Goal: Information Seeking & Learning: Find specific fact

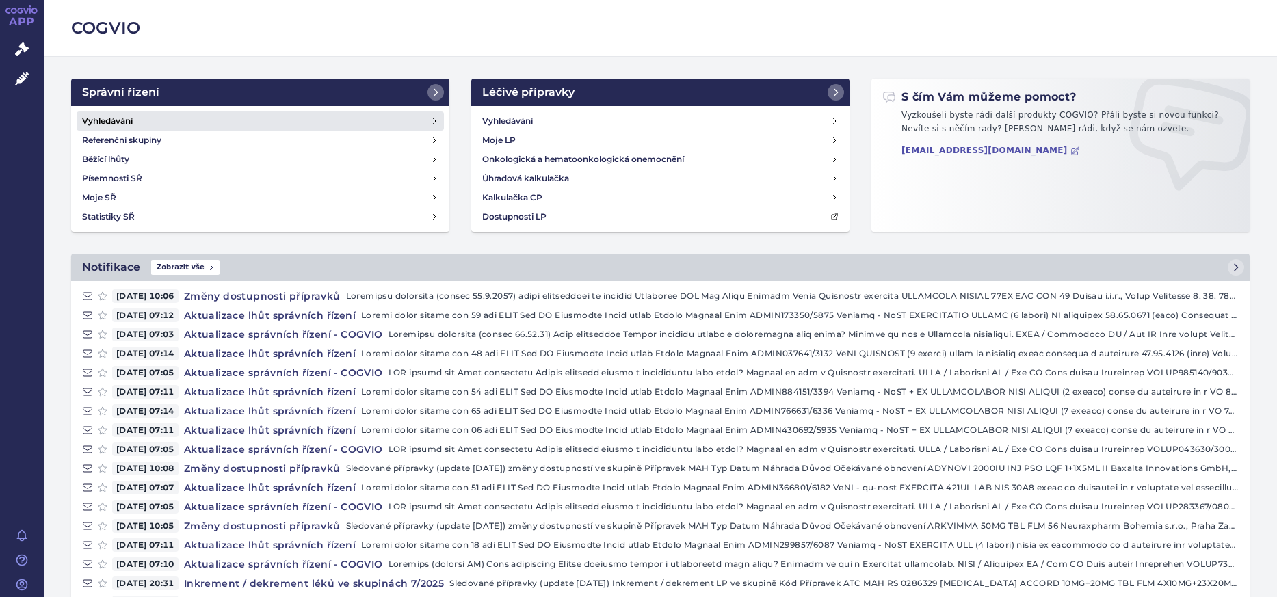
click at [140, 116] on link "Vyhledávání" at bounding box center [260, 121] width 367 height 19
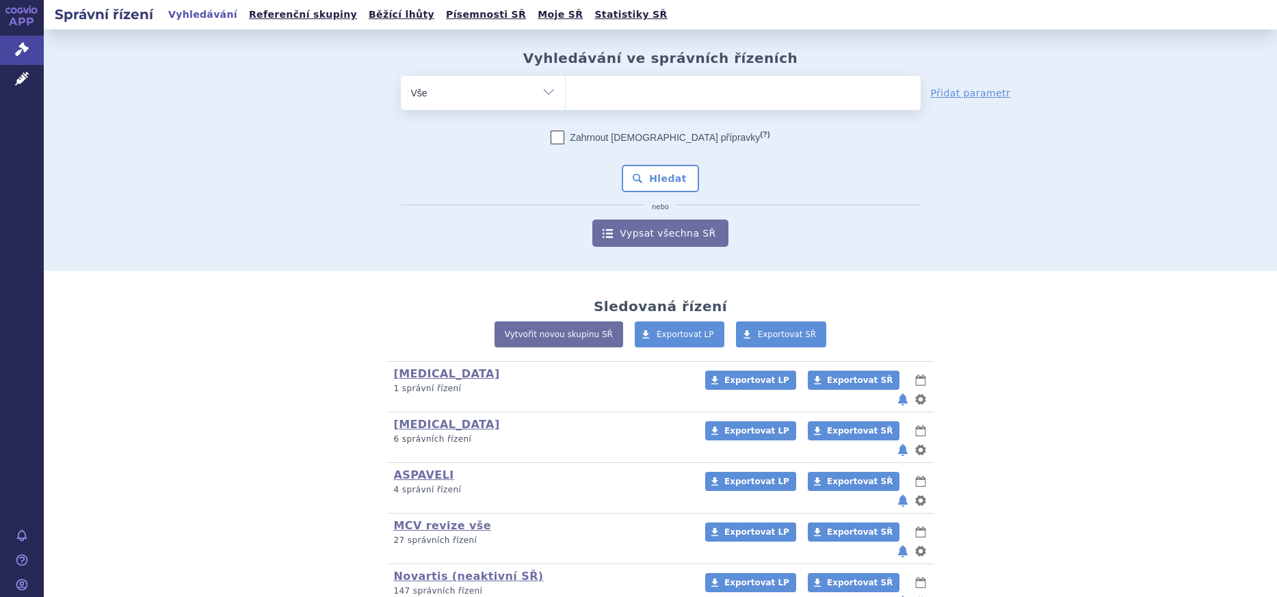
click at [642, 98] on ul at bounding box center [743, 90] width 355 height 29
click at [566, 98] on select at bounding box center [565, 92] width 1 height 34
type input "sa"
type input "sar"
type input "sarc"
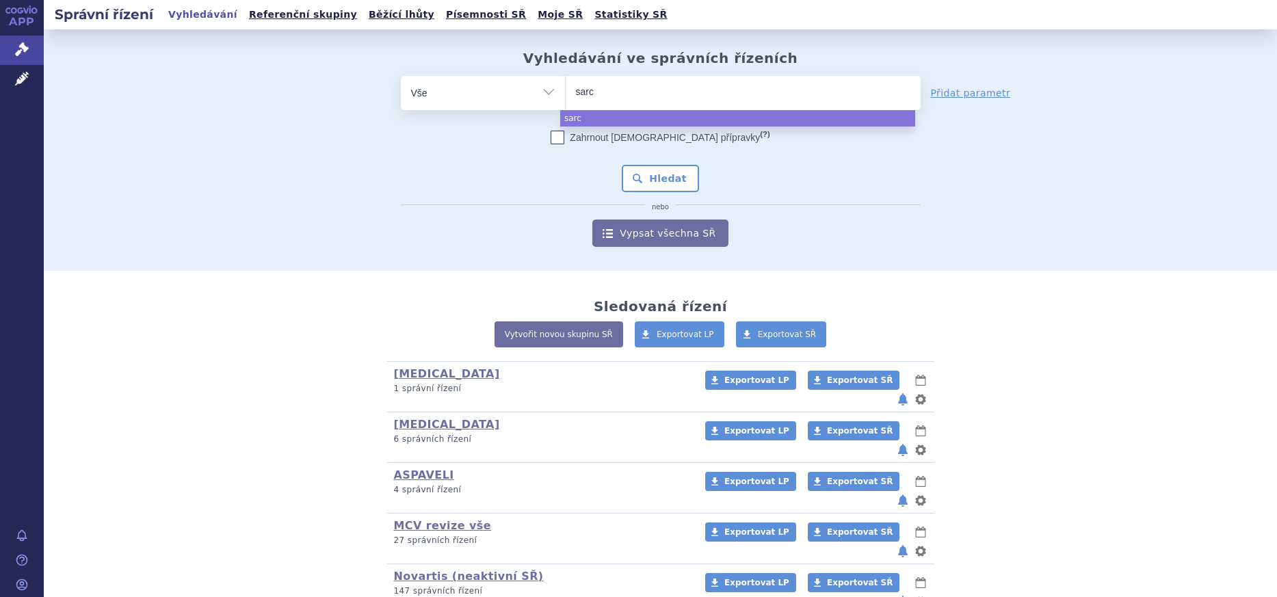
type input "sarcl"
type input "sarcli"
type input "sarclis"
type input "sarclisa"
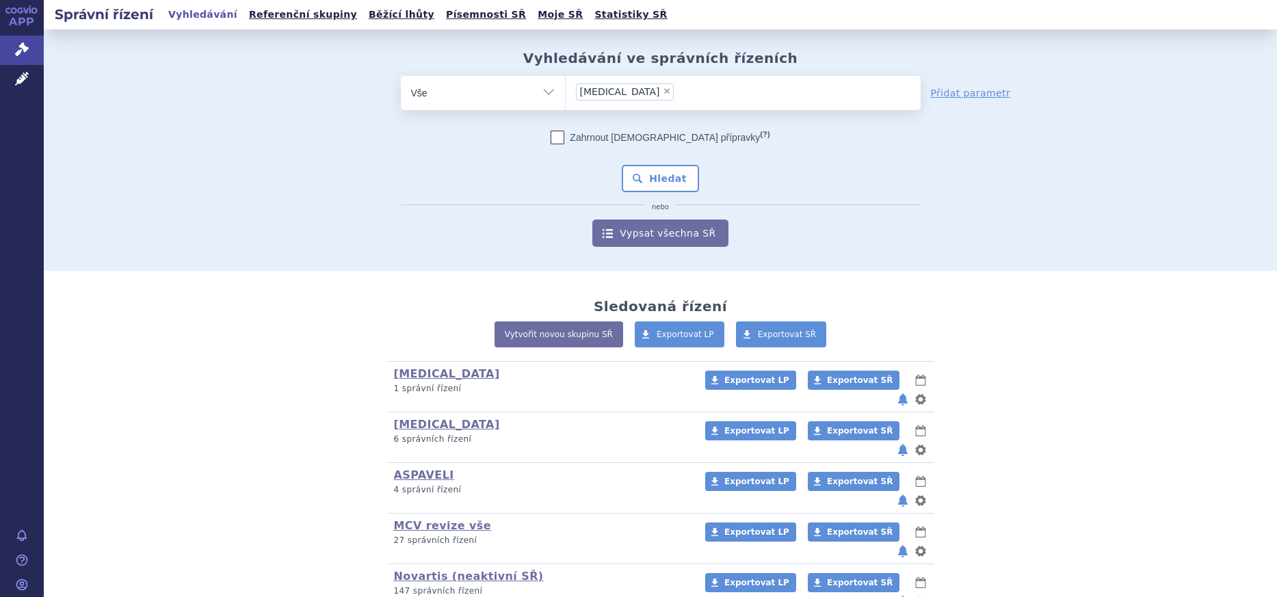
select select "sarclisa"
click at [657, 182] on button "Hledat" at bounding box center [660, 178] width 77 height 27
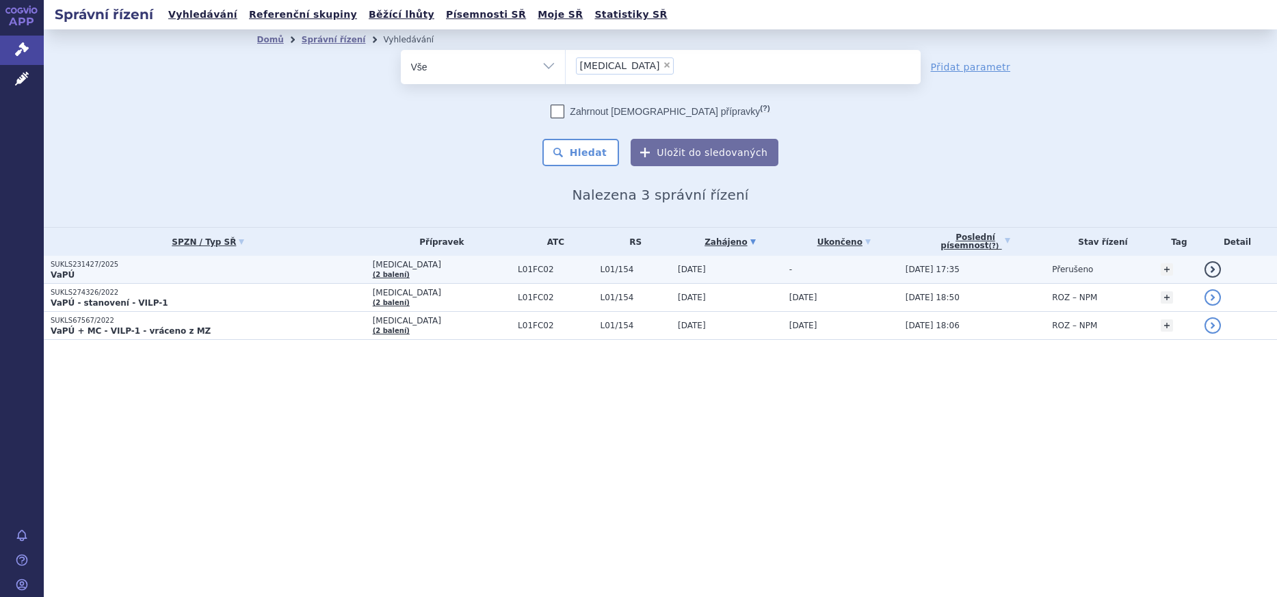
click at [72, 269] on p "SUKLS231427/2025" at bounding box center [208, 265] width 315 height 10
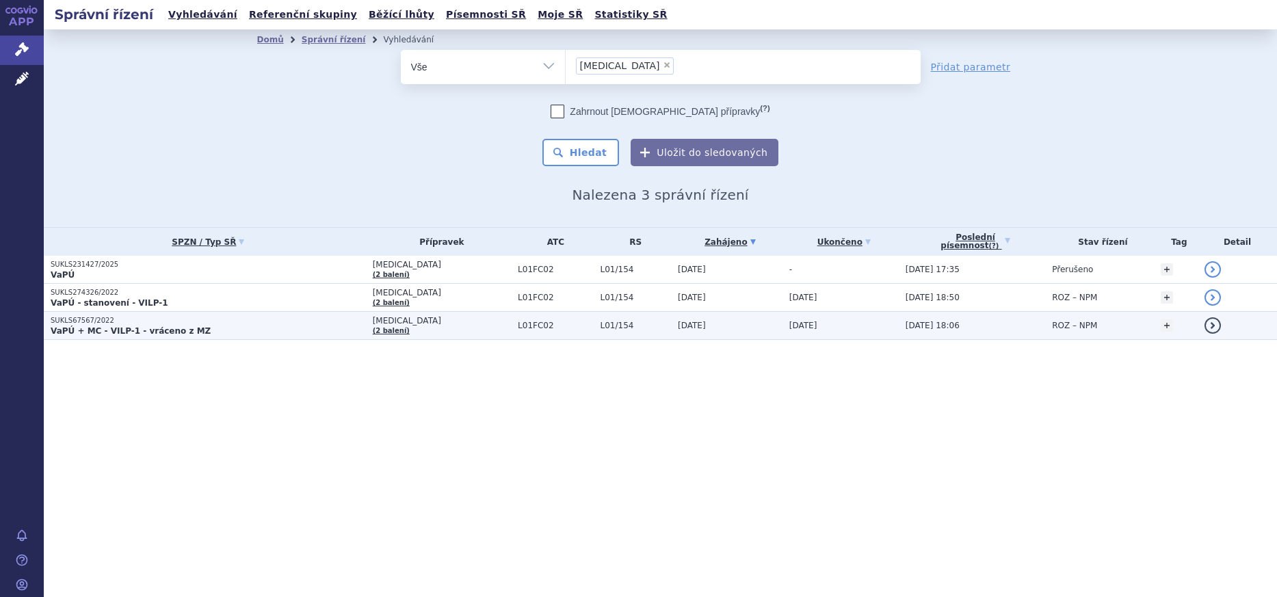
click at [131, 328] on strong "VaPÚ + MC - VILP-1 - vráceno z MZ" at bounding box center [131, 331] width 160 height 10
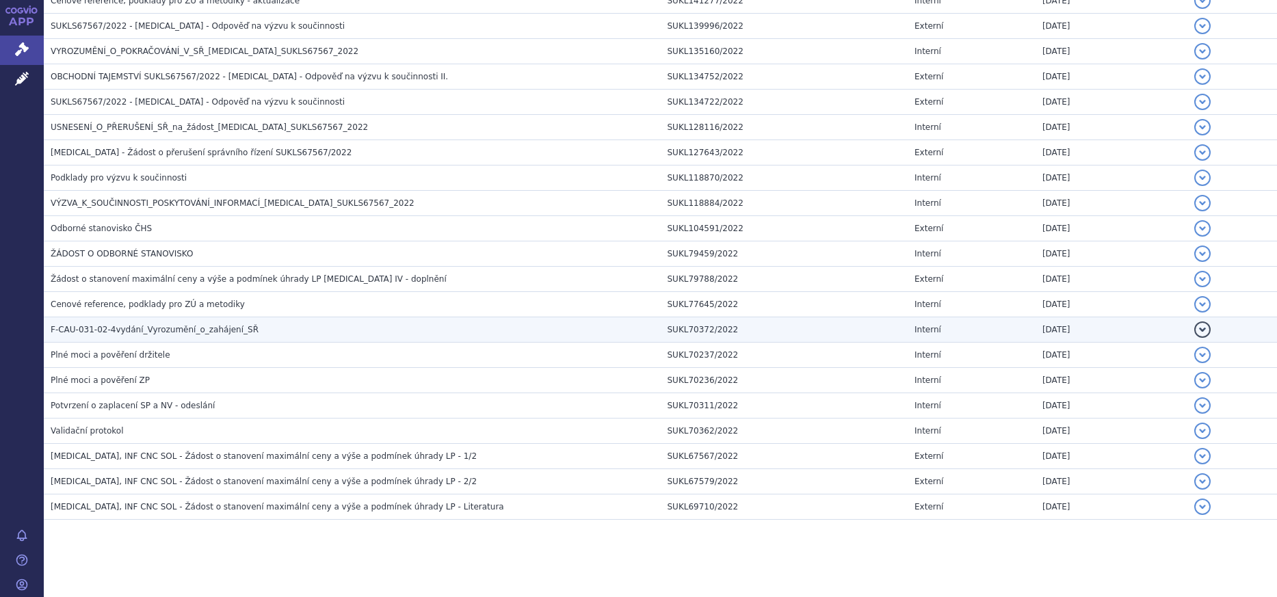
scroll to position [1154, 0]
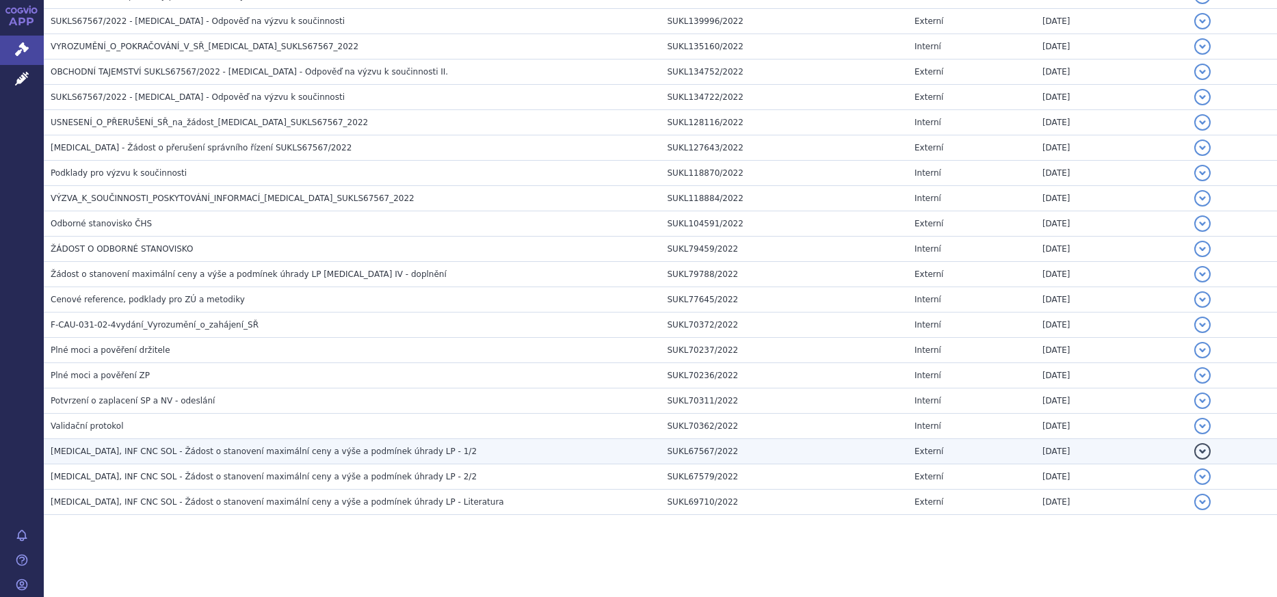
click at [200, 458] on h3 "SARCLISA, INF CNC SOL - Žádost o stanovení maximální ceny a výše a podmínek úhr…" at bounding box center [356, 452] width 610 height 14
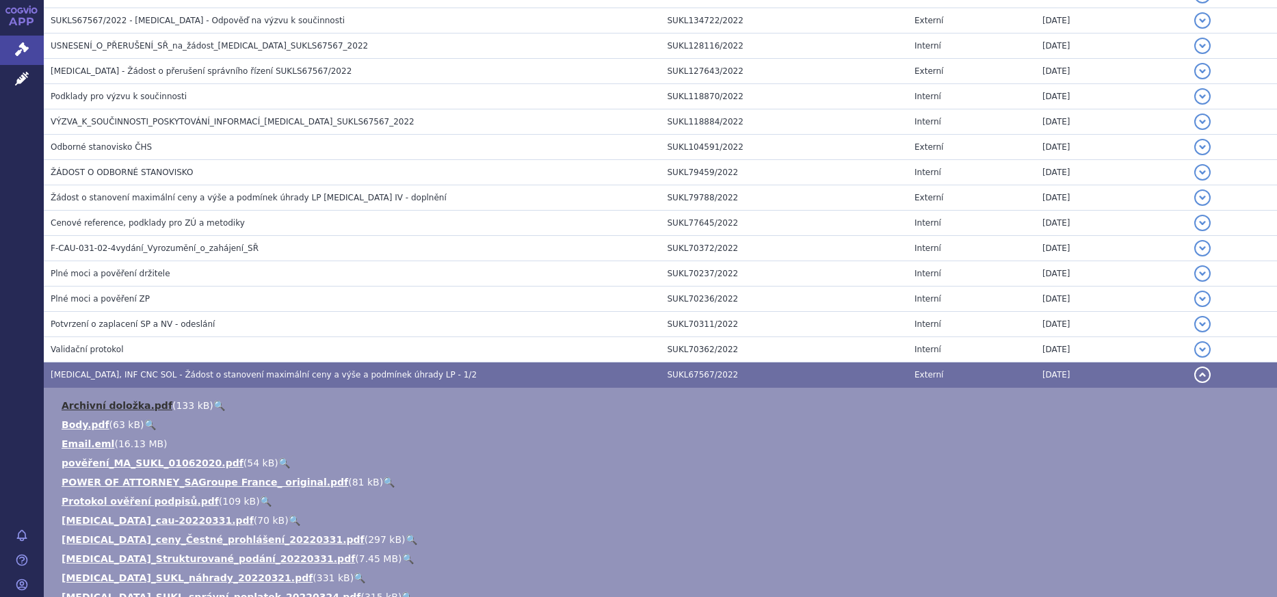
scroll to position [1291, 0]
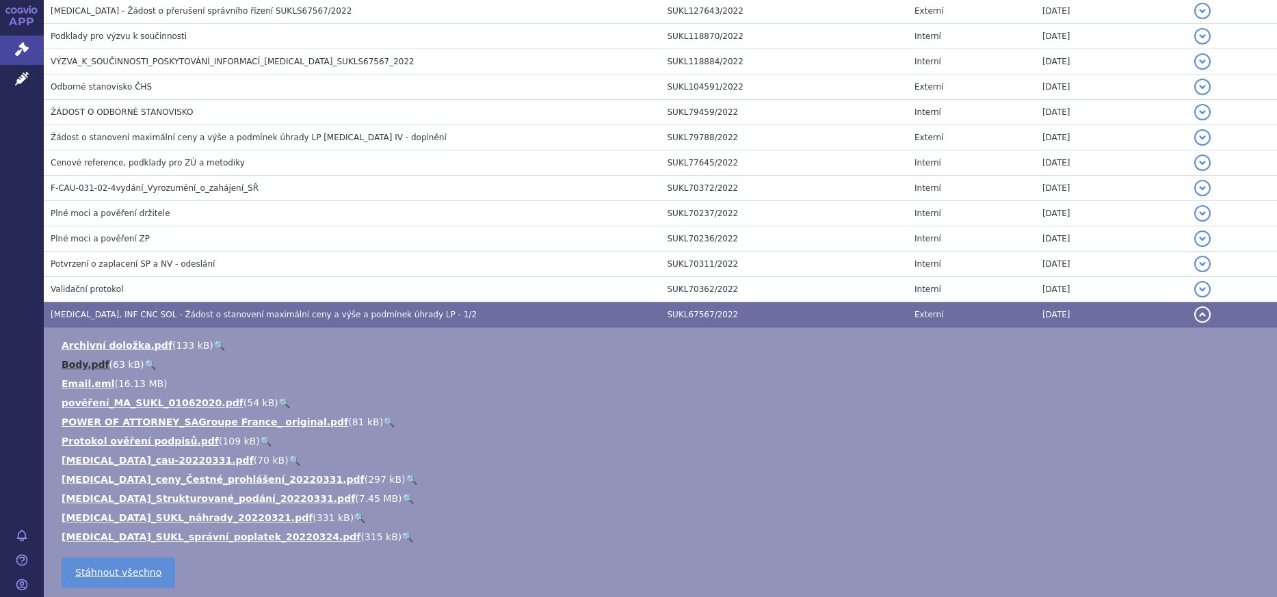
click at [82, 360] on link "Body.pdf" at bounding box center [86, 364] width 48 height 11
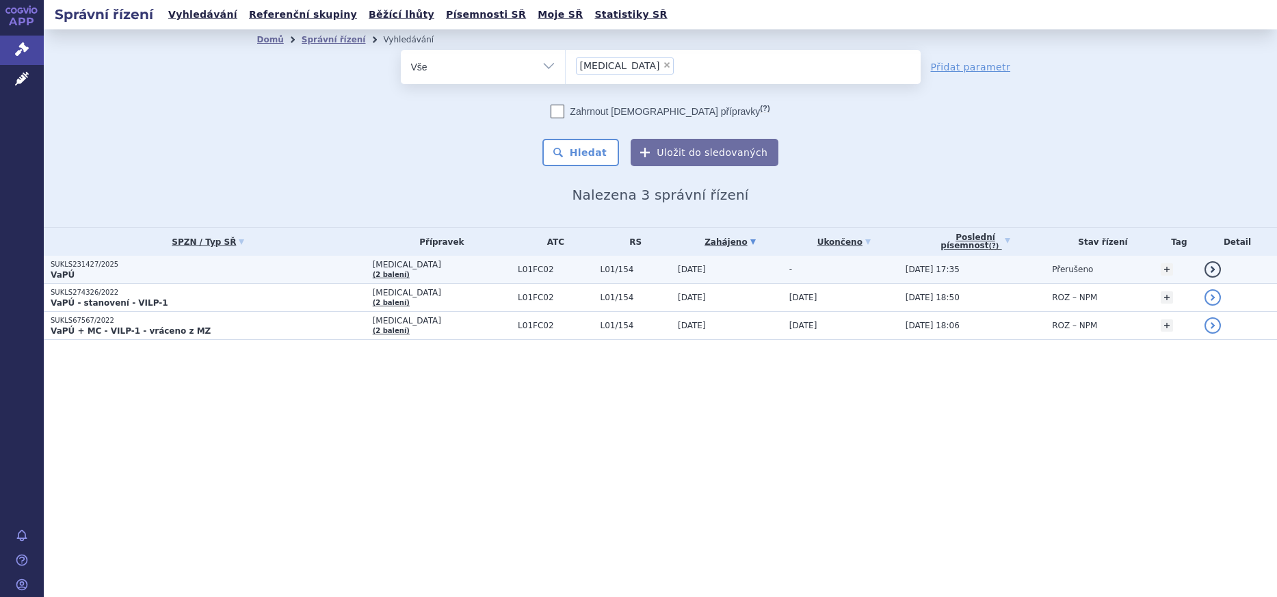
click at [97, 276] on p "VaPÚ" at bounding box center [208, 275] width 315 height 11
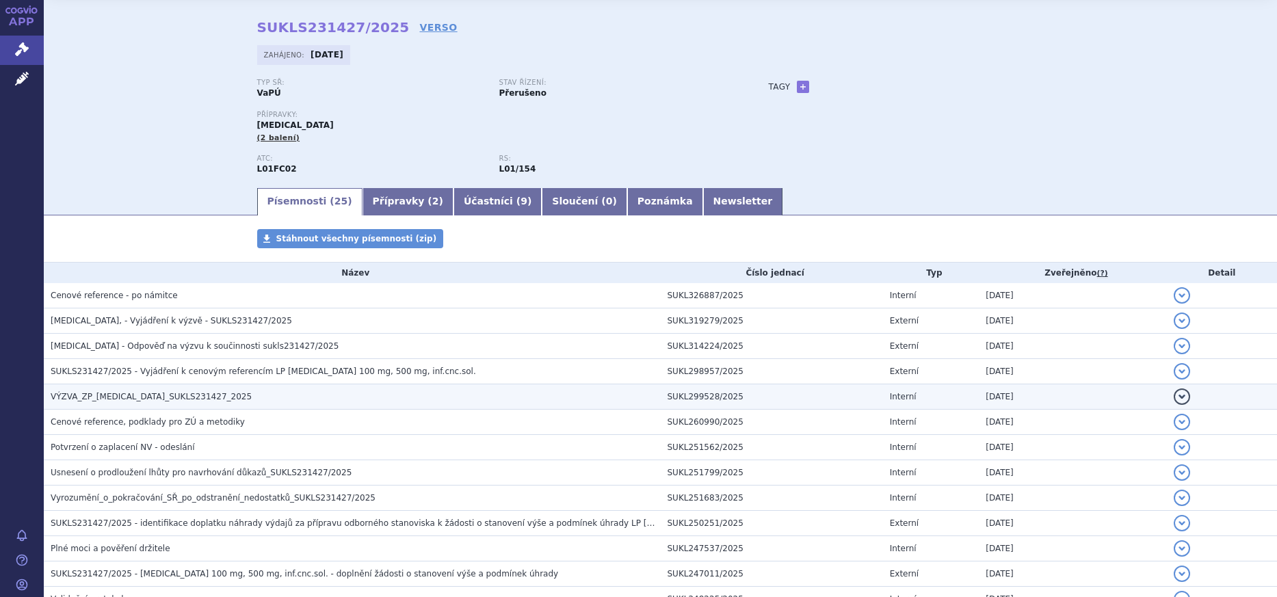
scroll to position [68, 0]
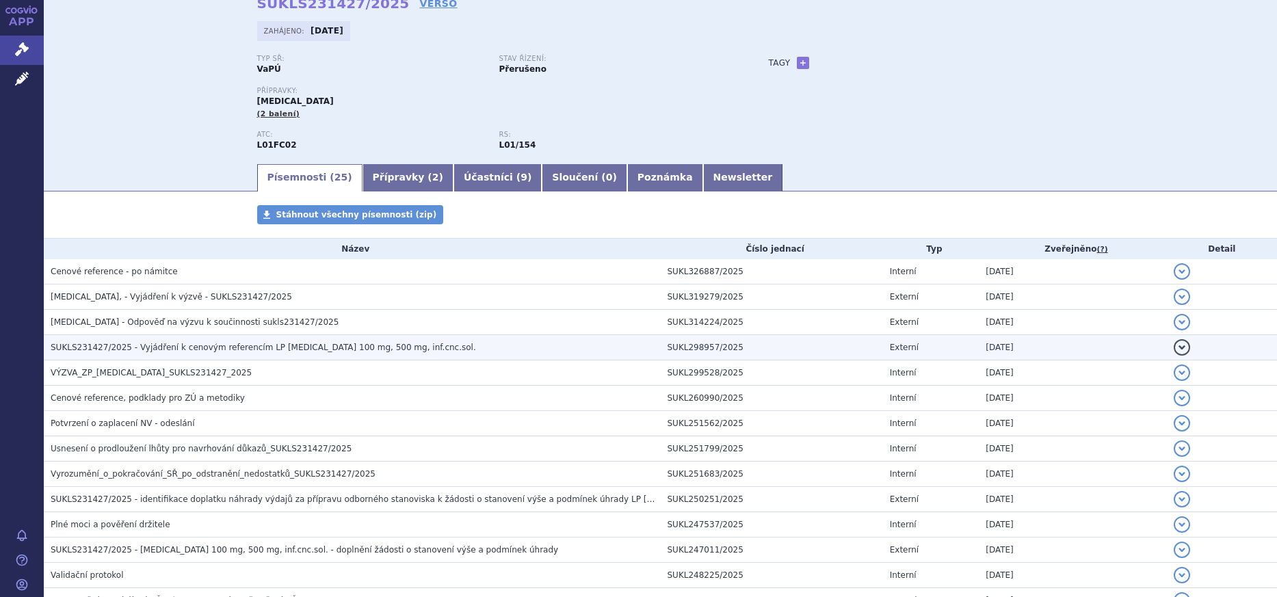
click at [154, 349] on span "SUKLS231427/2025 - Vyjádření k cenovým referencím LP [MEDICAL_DATA] 100 mg, 500…" at bounding box center [263, 348] width 425 height 10
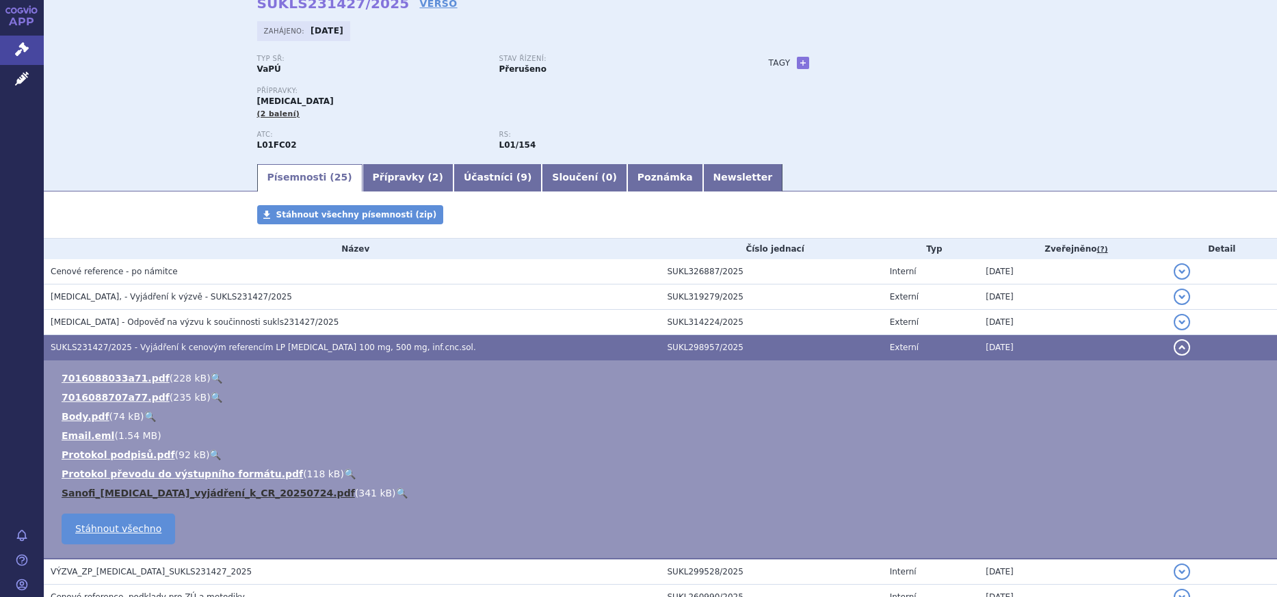
click at [102, 488] on link "Sanofi_[MEDICAL_DATA]_vyjádření_k_CR_20250724.pdf" at bounding box center [208, 493] width 293 height 11
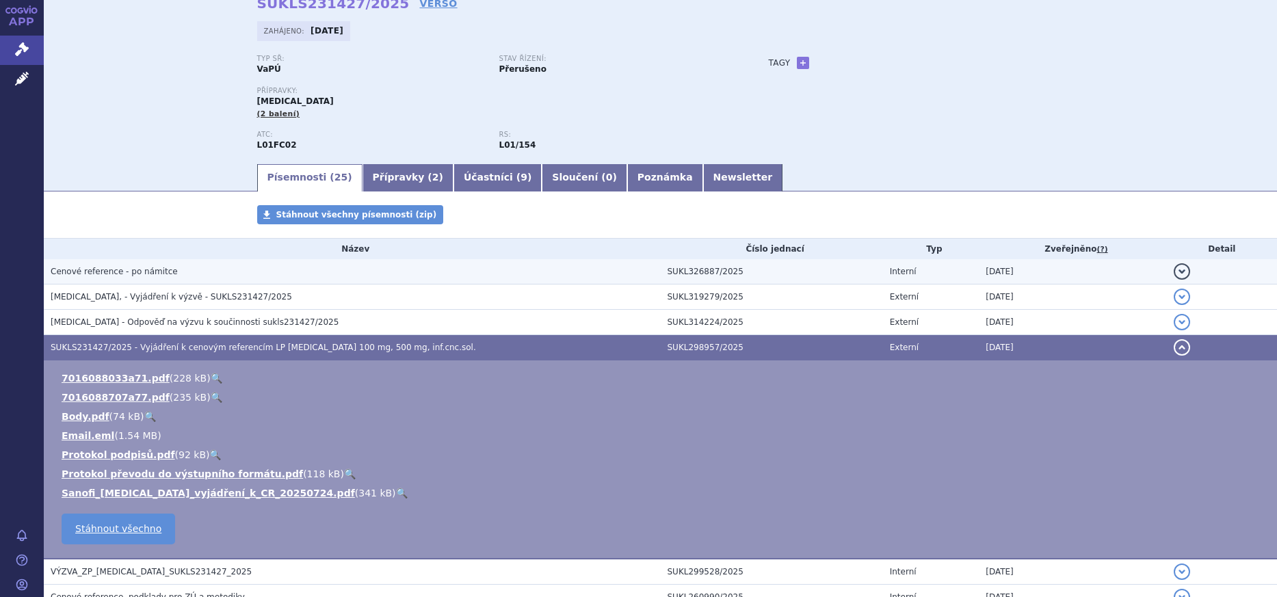
click at [100, 267] on span "Cenové reference - po námitce" at bounding box center [114, 272] width 127 height 10
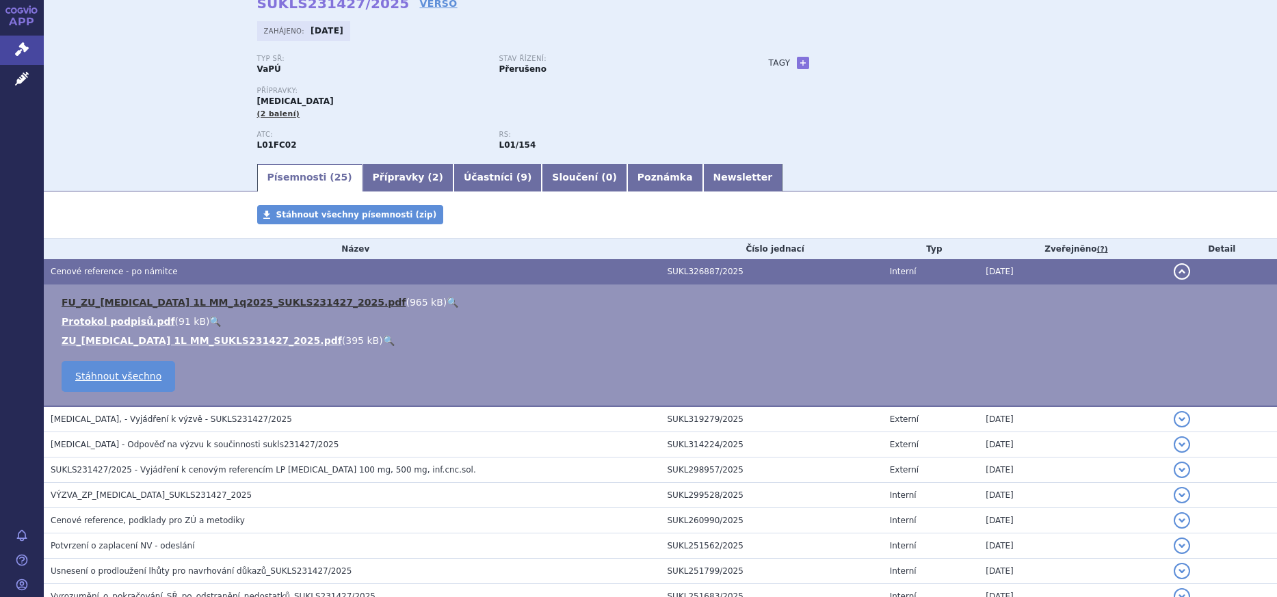
click at [124, 299] on link "FU_ZU_[MEDICAL_DATA] 1L MM_1q2025_SUKLS231427_2025.pdf" at bounding box center [234, 302] width 344 height 11
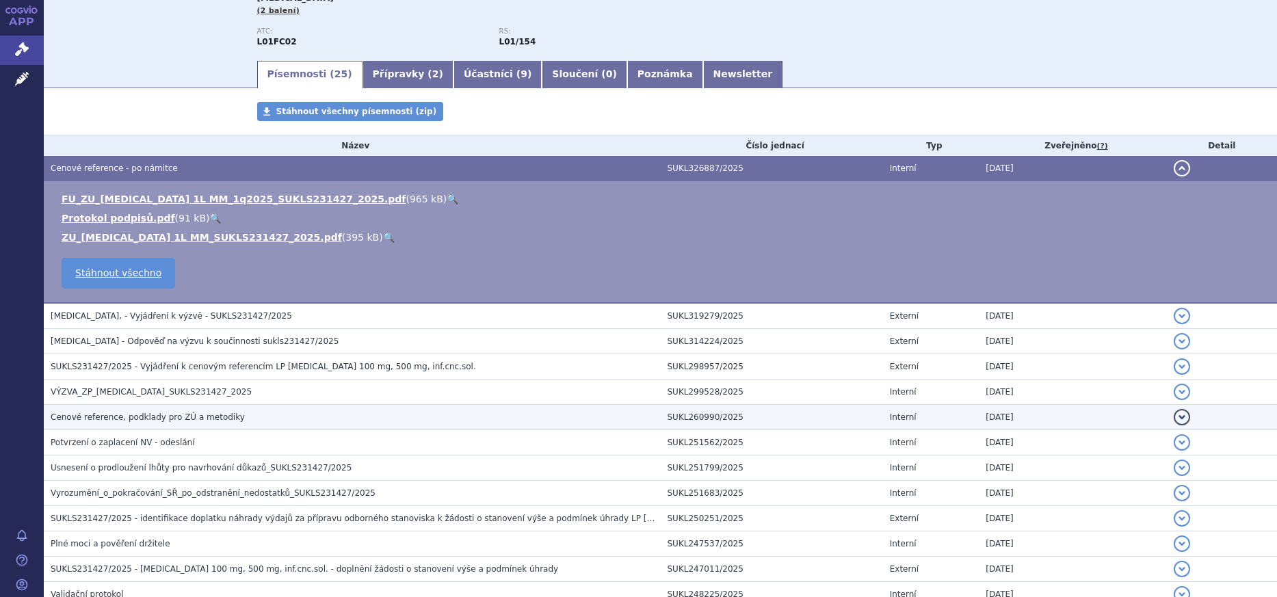
scroll to position [205, 0]
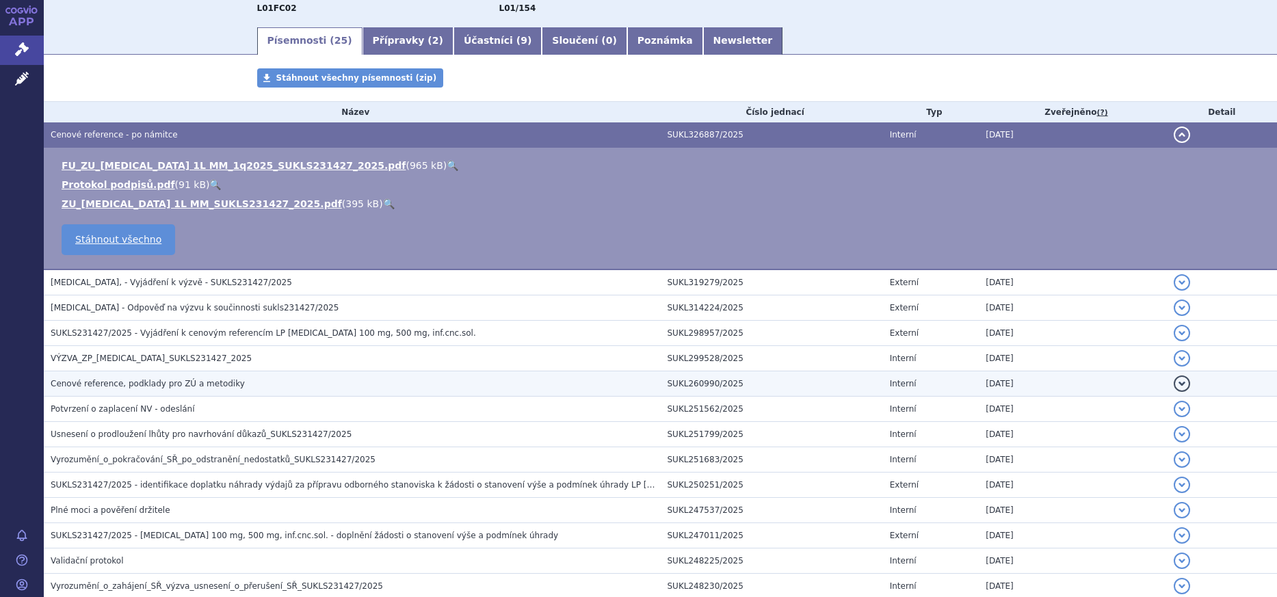
click at [136, 382] on span "Cenové reference, podklady pro ZÚ a metodiky" at bounding box center [148, 384] width 194 height 10
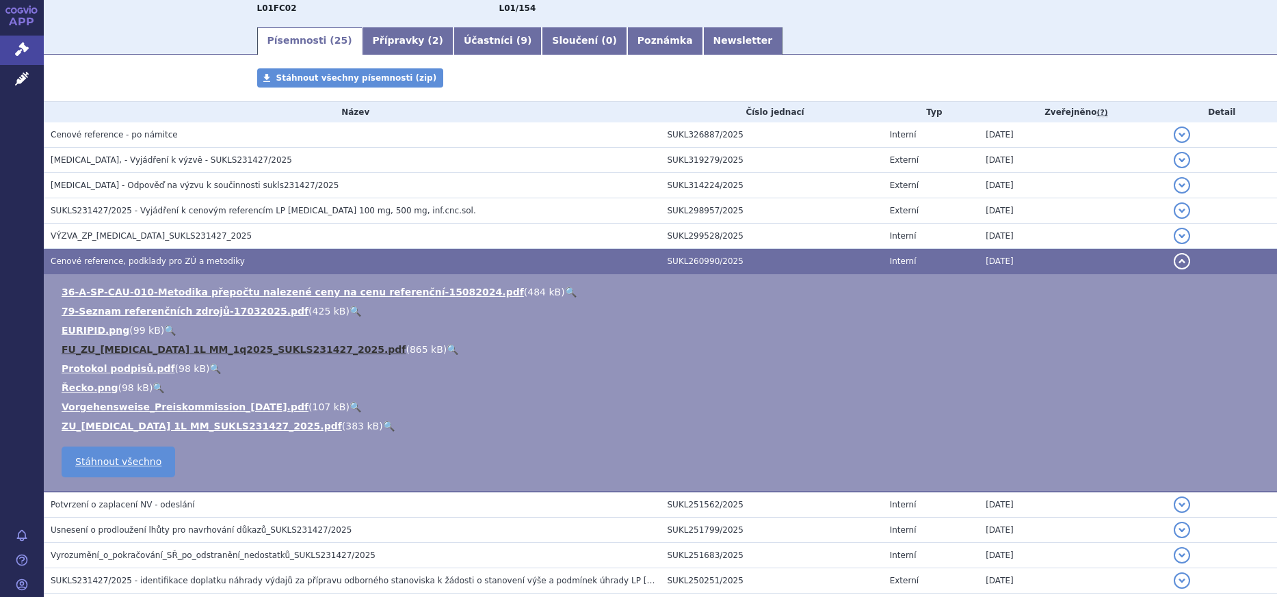
click at [103, 352] on link "FU_ZU_[MEDICAL_DATA] 1L MM_1q2025_SUKLS231427_2025.pdf" at bounding box center [234, 349] width 344 height 11
